Goal: Find contact information: Find contact information

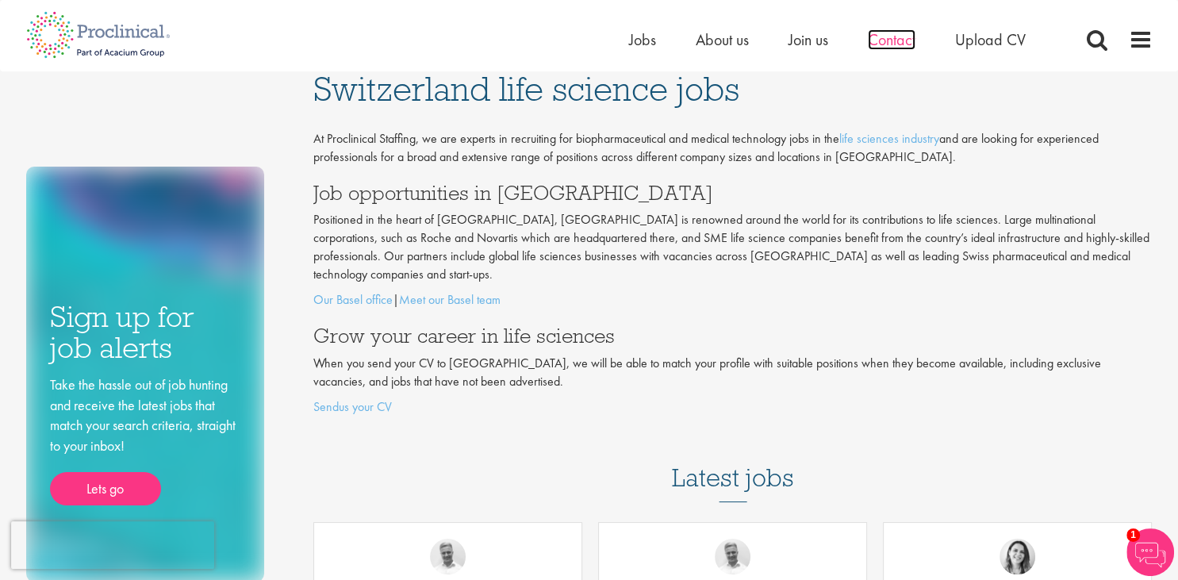
click at [877, 43] on span "Contact" at bounding box center [892, 39] width 48 height 21
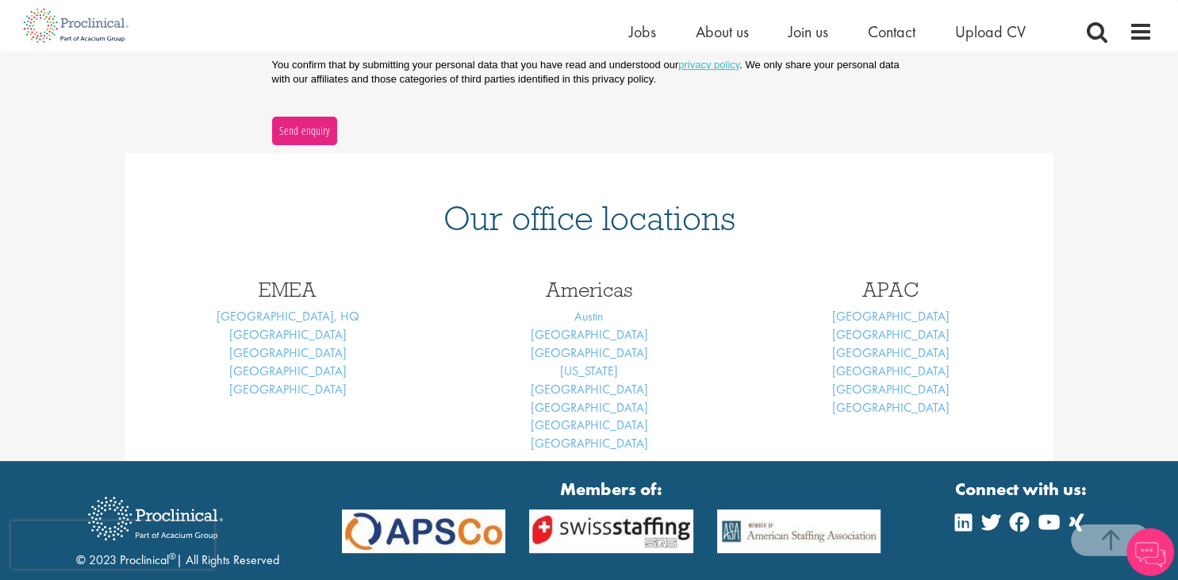
scroll to position [571, 0]
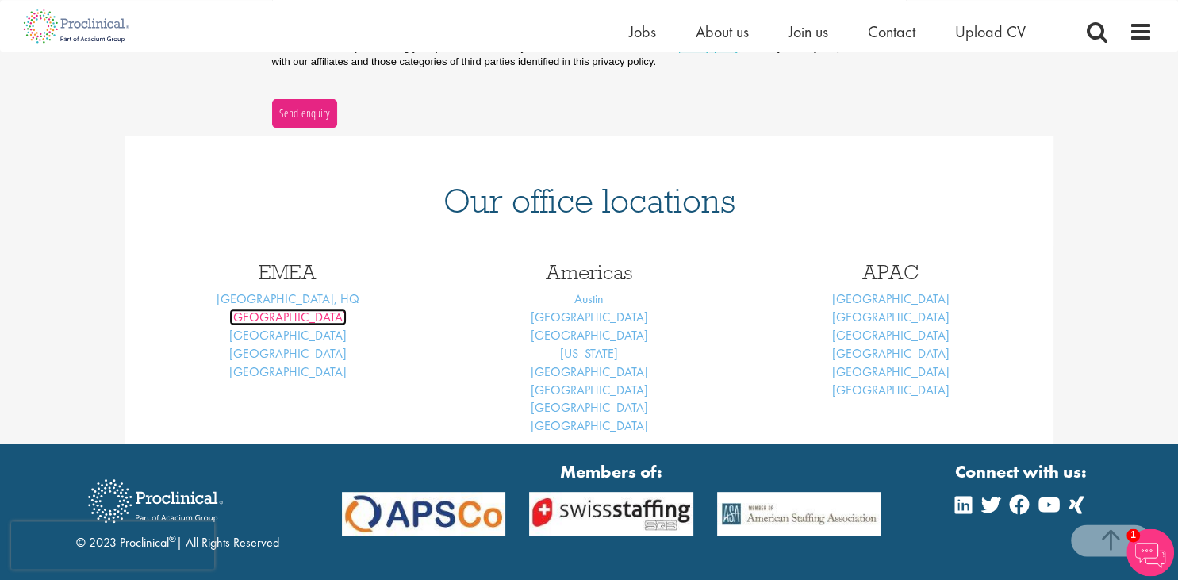
click at [279, 312] on link "[GEOGRAPHIC_DATA]" at bounding box center [287, 317] width 117 height 17
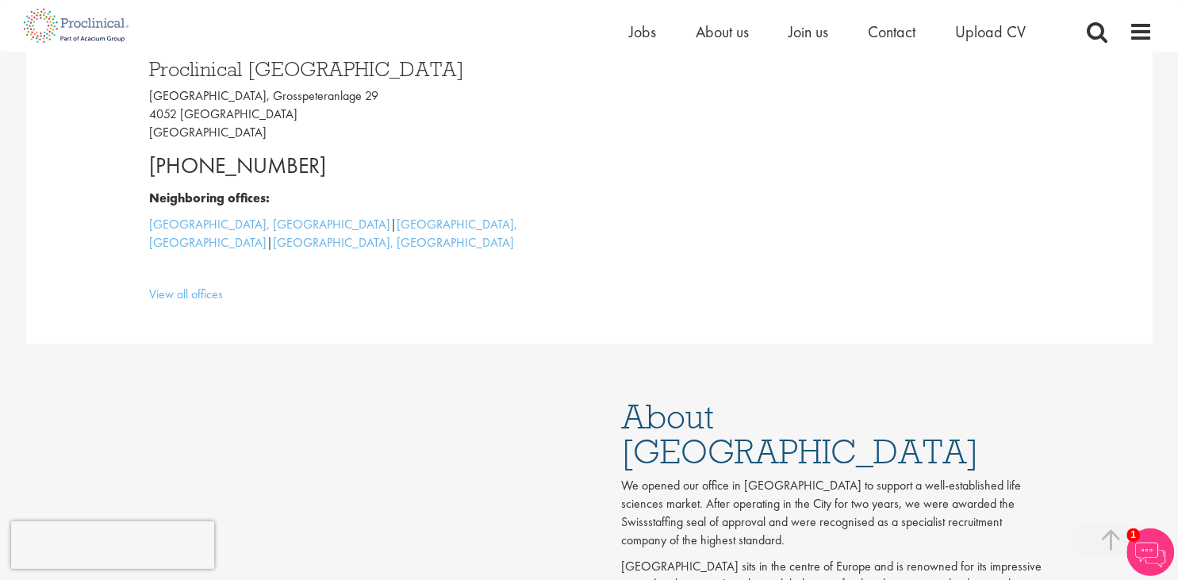
scroll to position [503, 0]
